Goal: Use online tool/utility: Utilize a website feature to perform a specific function

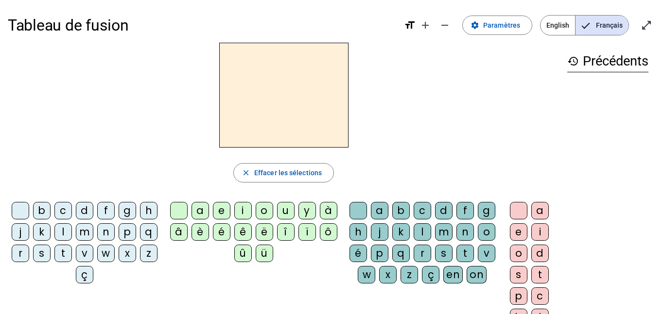
click at [244, 207] on div "i" at bounding box center [242, 210] width 17 height 17
click at [72, 231] on div "l" at bounding box center [62, 232] width 17 height 17
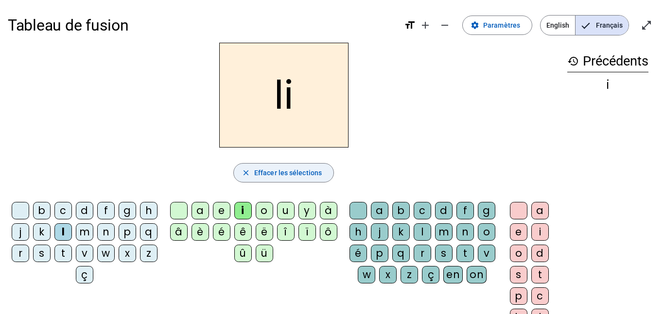
click at [254, 171] on span "Effacer les sélections" at bounding box center [288, 173] width 68 height 12
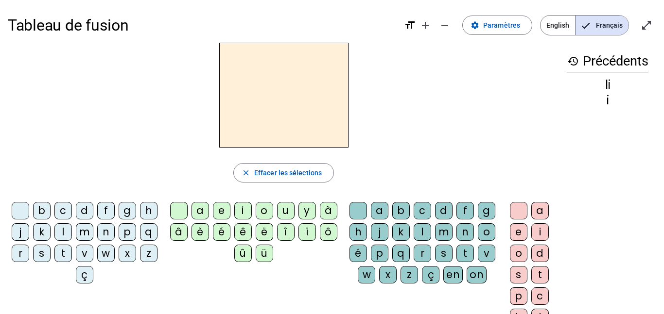
click at [245, 210] on div "i" at bounding box center [242, 210] width 17 height 17
click at [431, 235] on div "l" at bounding box center [422, 232] width 17 height 17
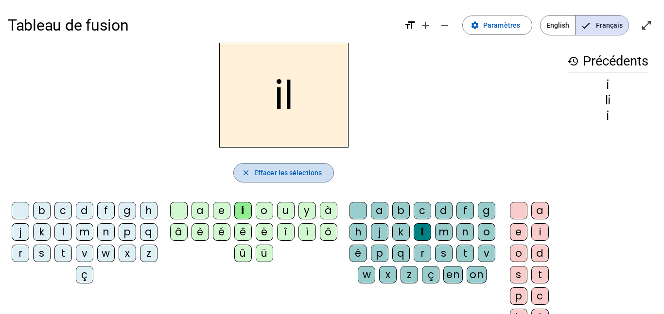
click at [257, 182] on span "button" at bounding box center [284, 172] width 100 height 23
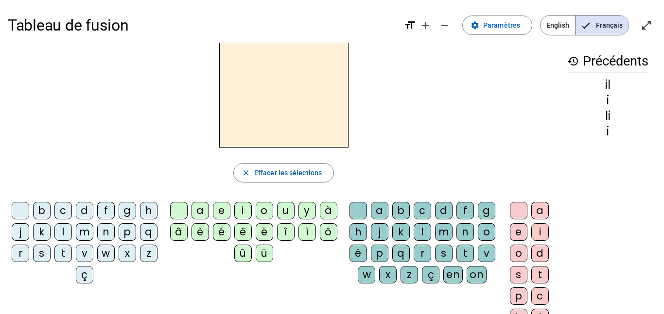
click at [93, 234] on div "m" at bounding box center [84, 232] width 17 height 17
click at [431, 230] on div "l" at bounding box center [422, 232] width 17 height 17
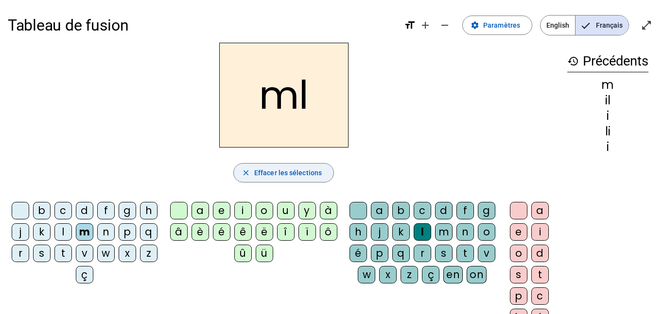
click at [313, 181] on span "button" at bounding box center [284, 172] width 100 height 23
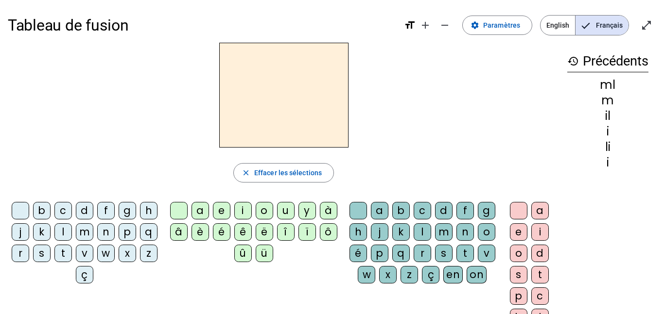
click at [93, 232] on div "m" at bounding box center [84, 232] width 17 height 17
click at [248, 205] on div "i" at bounding box center [242, 210] width 17 height 17
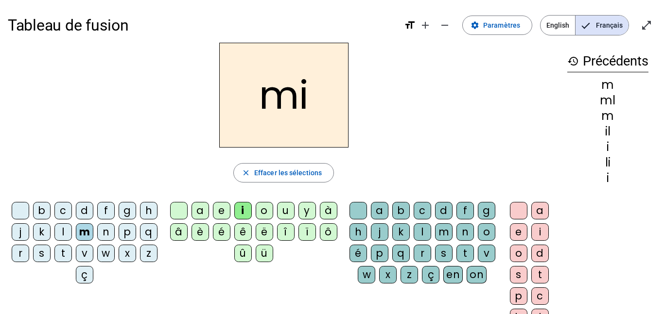
click at [431, 228] on div "l" at bounding box center [422, 232] width 17 height 17
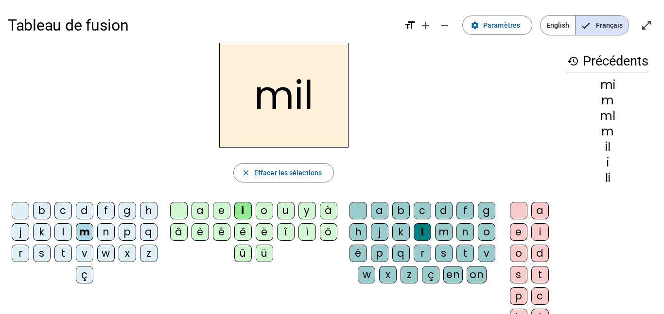
click at [204, 205] on div "a" at bounding box center [199, 210] width 17 height 17
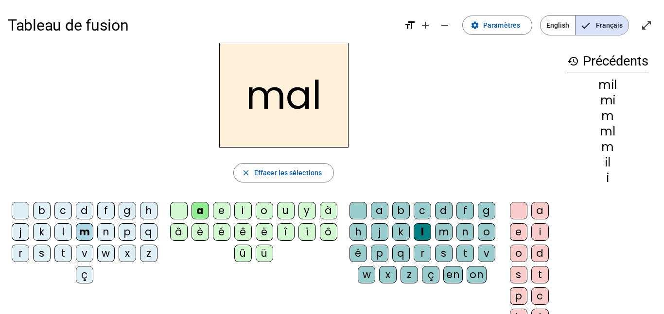
click at [365, 211] on div at bounding box center [357, 210] width 17 height 17
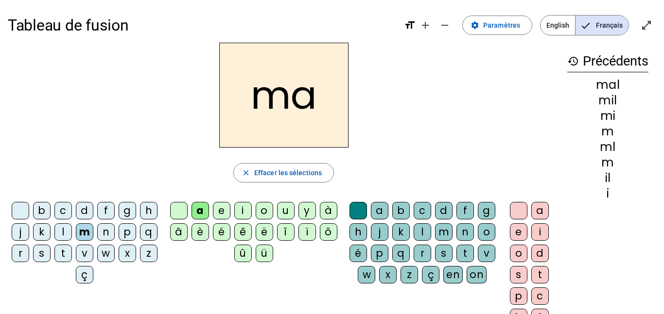
click at [72, 228] on div "l" at bounding box center [62, 232] width 17 height 17
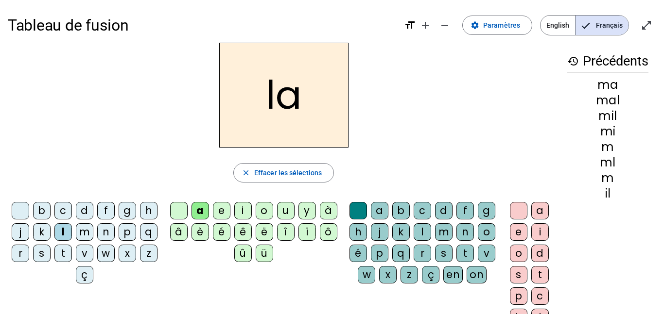
click at [279, 209] on div "u" at bounding box center [285, 210] width 17 height 17
click at [93, 209] on div "d" at bounding box center [84, 210] width 17 height 17
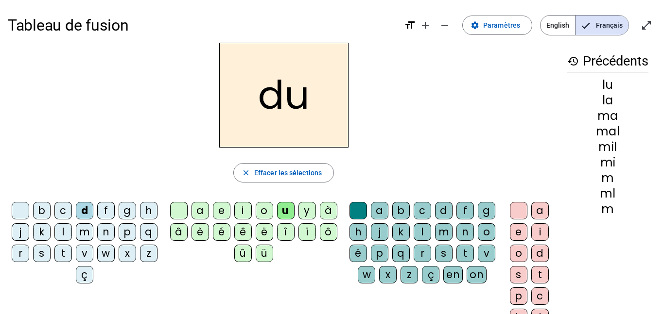
click at [72, 254] on div "t" at bounding box center [62, 253] width 17 height 17
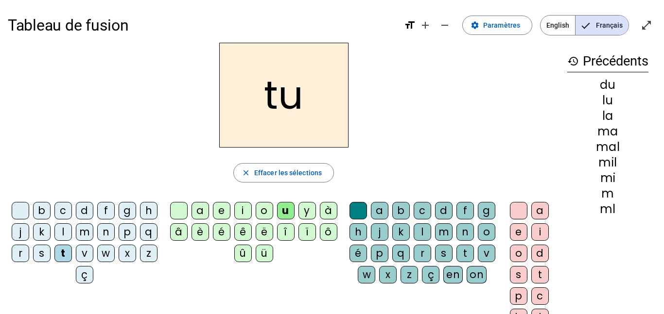
click at [219, 209] on div "e" at bounding box center [221, 210] width 17 height 17
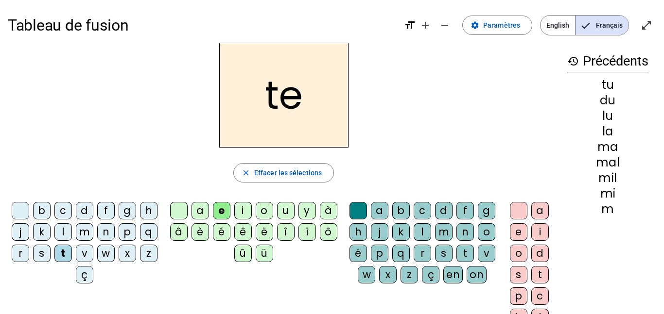
click at [93, 211] on div "d" at bounding box center [84, 210] width 17 height 17
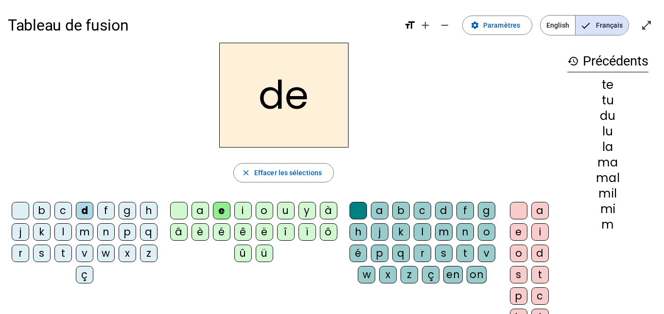
click at [29, 231] on div "j" at bounding box center [20, 232] width 17 height 17
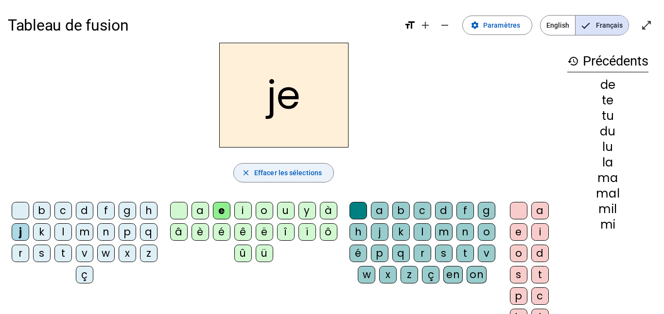
click at [259, 168] on span "Effacer les sélections" at bounding box center [288, 173] width 68 height 12
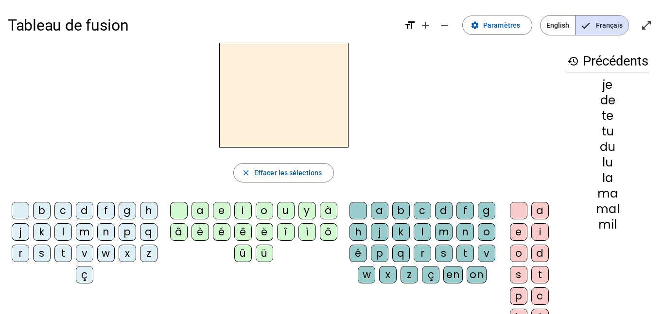
click at [243, 213] on div "i" at bounding box center [242, 210] width 17 height 17
click at [72, 237] on div "l" at bounding box center [62, 232] width 17 height 17
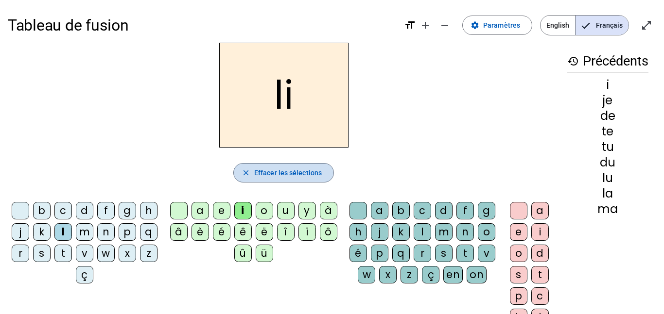
click at [261, 177] on span "Effacer les sélections" at bounding box center [288, 173] width 68 height 12
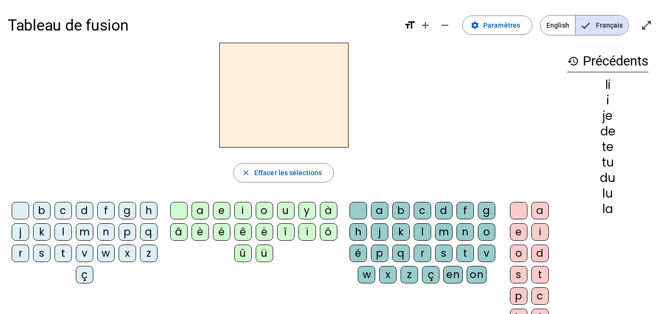
click at [245, 211] on div "i" at bounding box center [242, 210] width 17 height 17
click at [431, 231] on div "l" at bounding box center [422, 232] width 17 height 17
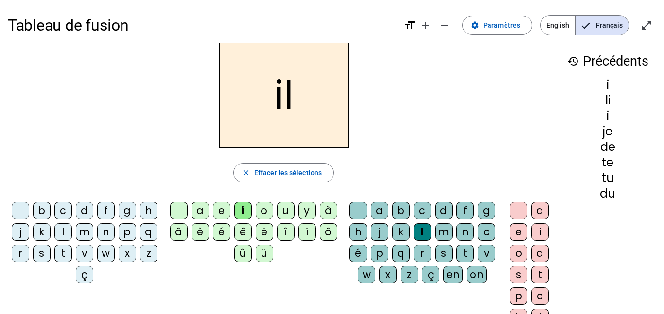
click at [93, 232] on div "m" at bounding box center [84, 232] width 17 height 17
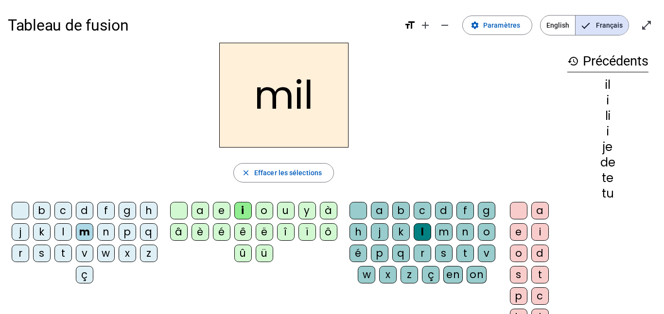
click at [205, 204] on div "a" at bounding box center [199, 210] width 17 height 17
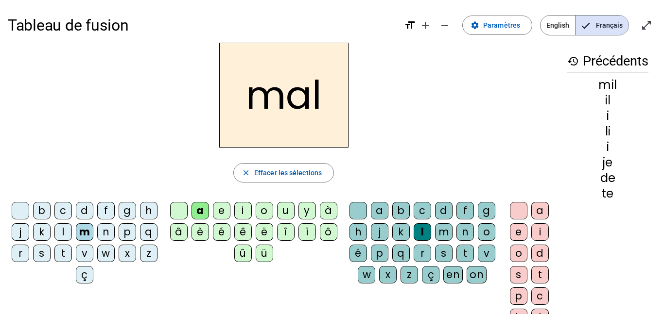
click at [367, 209] on div at bounding box center [357, 210] width 17 height 17
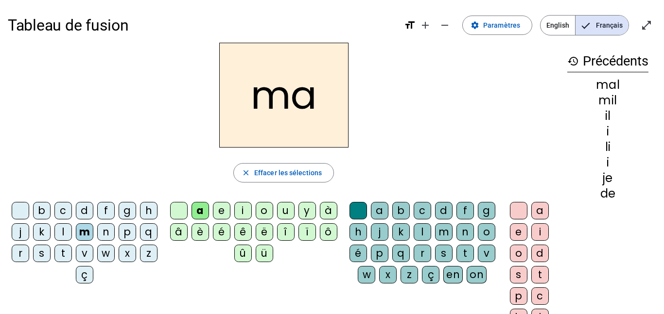
click at [72, 235] on div "l" at bounding box center [62, 232] width 17 height 17
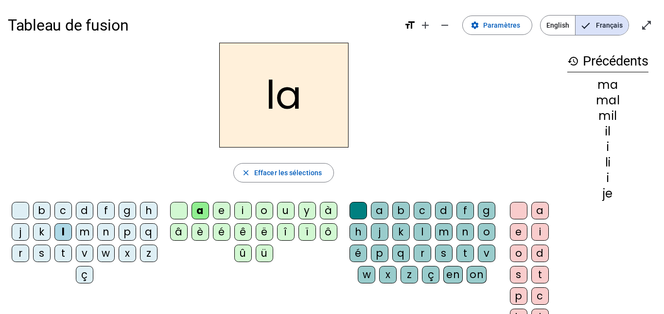
click at [286, 208] on div "u" at bounding box center [285, 210] width 17 height 17
click at [93, 206] on div "d" at bounding box center [84, 210] width 17 height 17
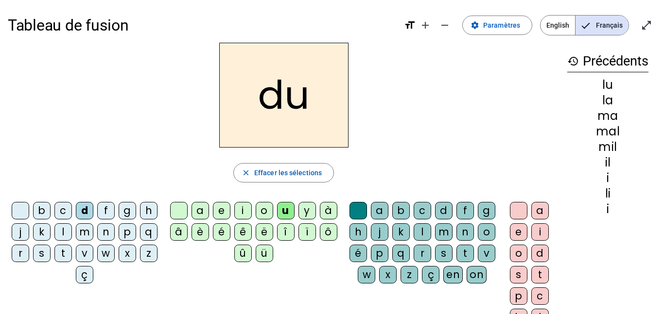
click at [72, 257] on div "t" at bounding box center [62, 253] width 17 height 17
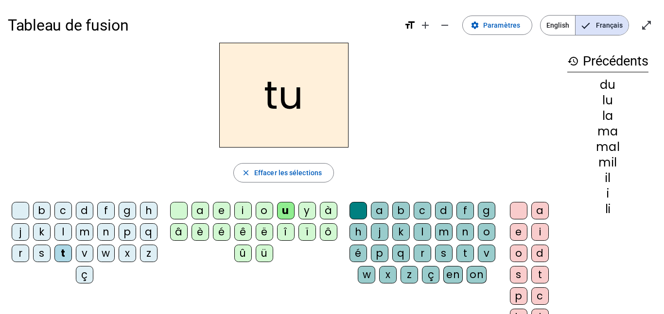
click at [226, 212] on div "e" at bounding box center [221, 210] width 17 height 17
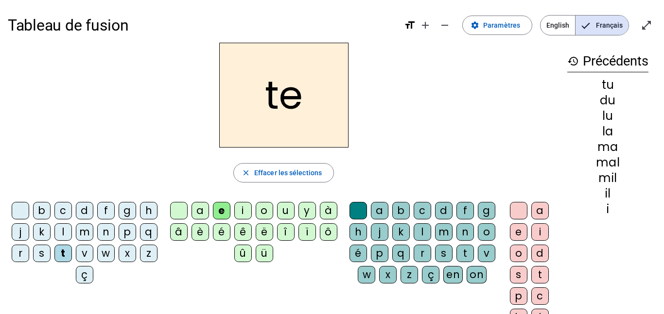
click at [93, 209] on div "d" at bounding box center [84, 210] width 17 height 17
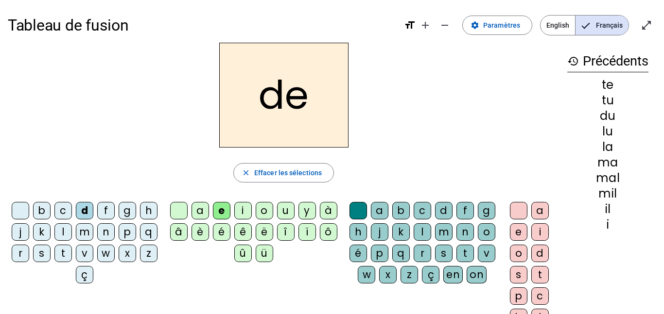
click at [29, 233] on div "j" at bounding box center [20, 232] width 17 height 17
